Goal: Task Accomplishment & Management: Manage account settings

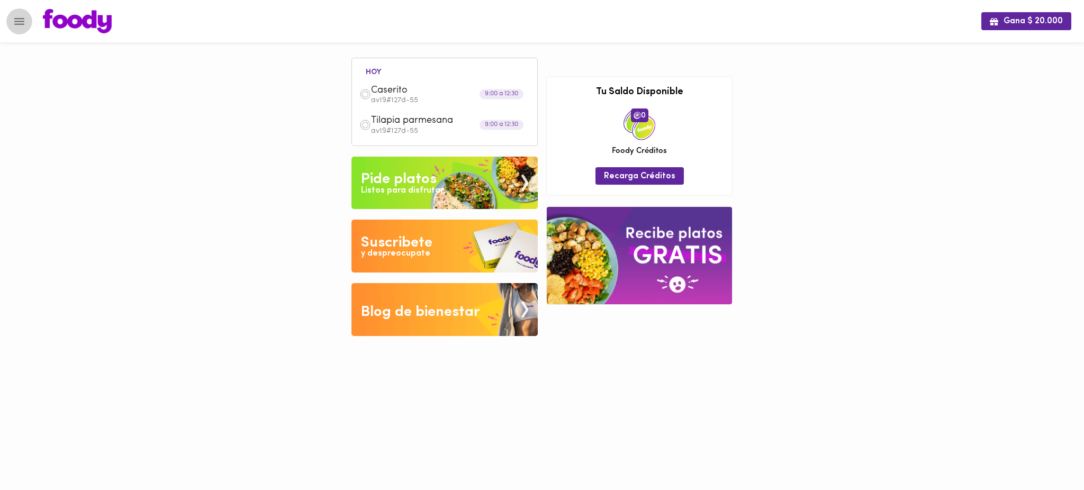
click at [11, 24] on button "Menu" at bounding box center [19, 21] width 26 height 26
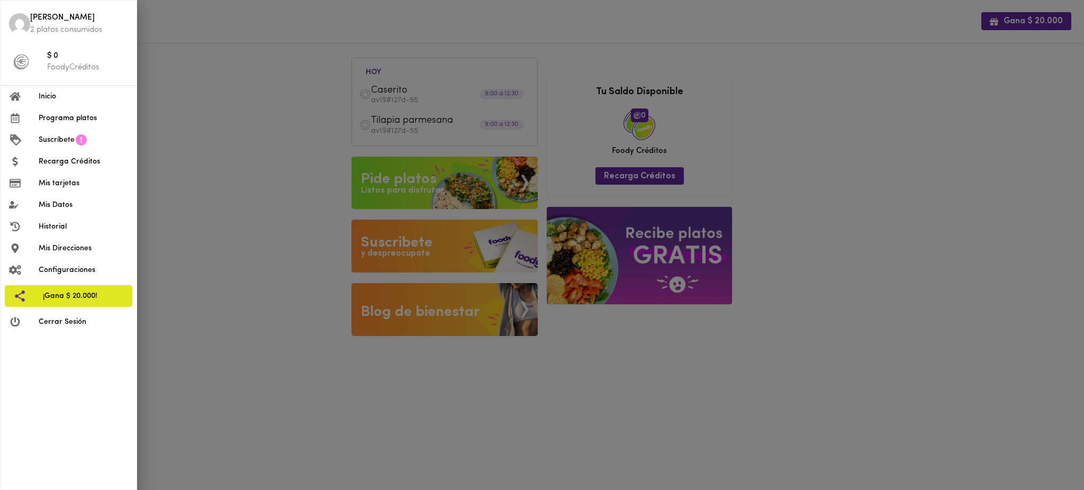
click at [88, 328] on li "Cerrar Sesión" at bounding box center [69, 322] width 136 height 22
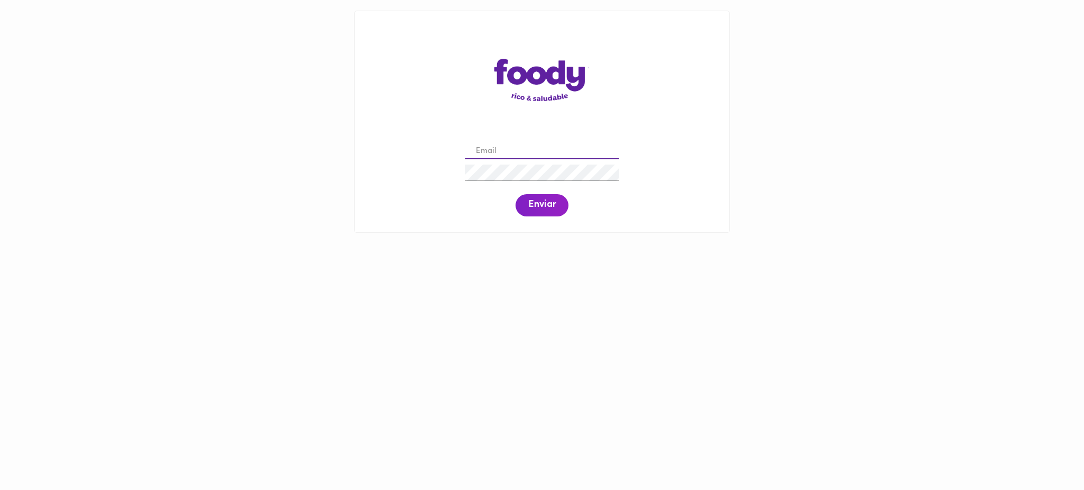
click at [532, 153] on input "email" at bounding box center [541, 151] width 153 height 16
paste input "[PERSON_NAME][EMAIL_ADDRESS][PERSON_NAME][DOMAIN_NAME]"
type input "[PERSON_NAME][EMAIL_ADDRESS][PERSON_NAME][DOMAIN_NAME]"
click at [538, 211] on span "Enviar" at bounding box center [542, 206] width 28 height 12
